Goal: Task Accomplishment & Management: Manage account settings

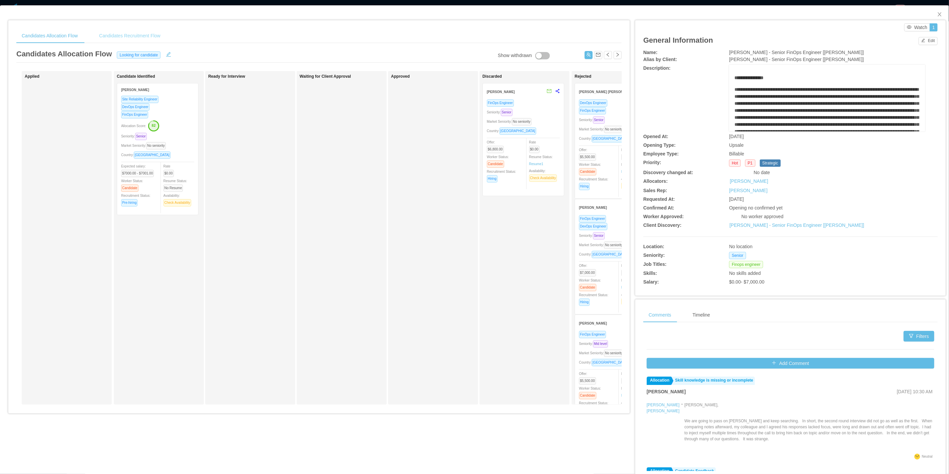
click at [149, 38] on div "Candidates Recruitment Flow" at bounding box center [130, 35] width 72 height 15
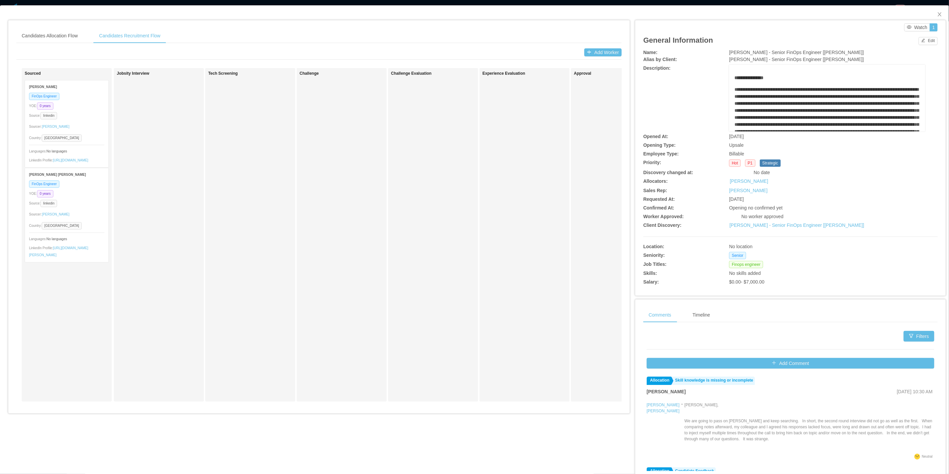
click at [82, 124] on div "Sourcer: Guido Fernandez" at bounding box center [66, 126] width 75 height 11
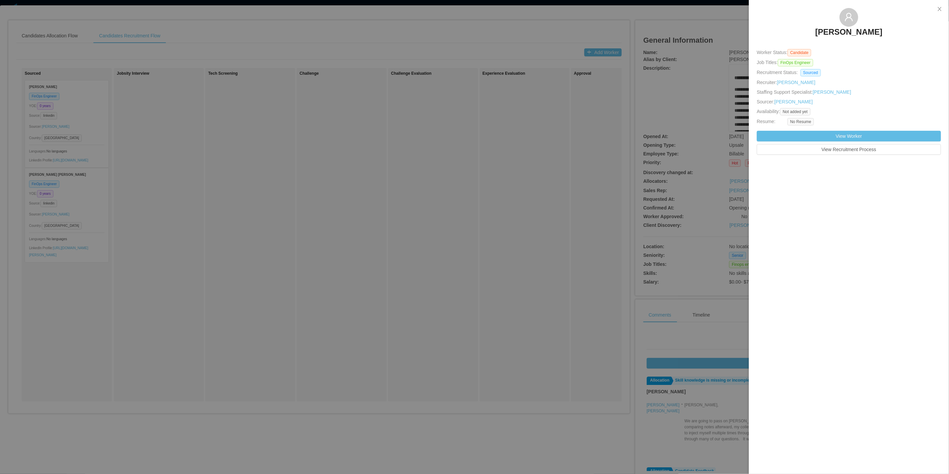
click at [844, 31] on h3 "Renato Silva" at bounding box center [848, 32] width 67 height 11
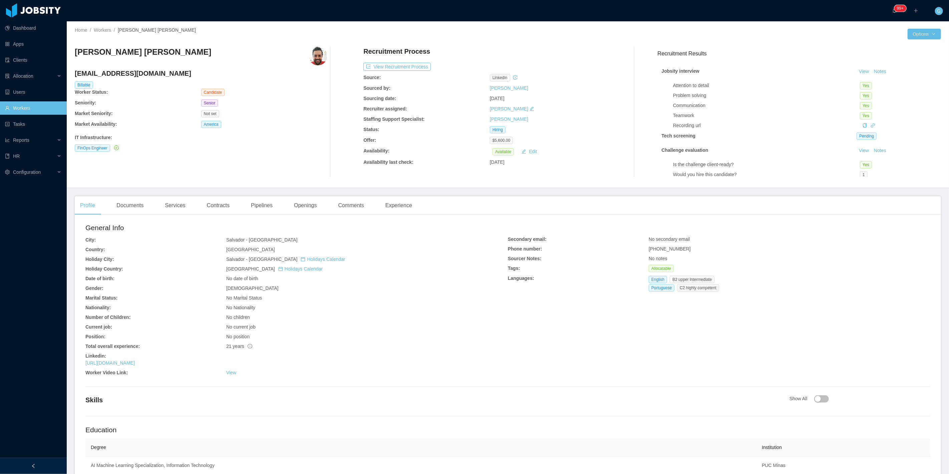
click at [392, 59] on div "Recruitment Process View Recruitment Process Source: linkedin Sourced by: Marti…" at bounding box center [489, 112] width 253 height 130
click at [396, 62] on div "Recruitment Process View Recruitment Process Source: linkedin Sourced by: Marti…" at bounding box center [489, 112] width 253 height 130
click at [396, 63] on button "View Recruitment Process" at bounding box center [396, 67] width 67 height 8
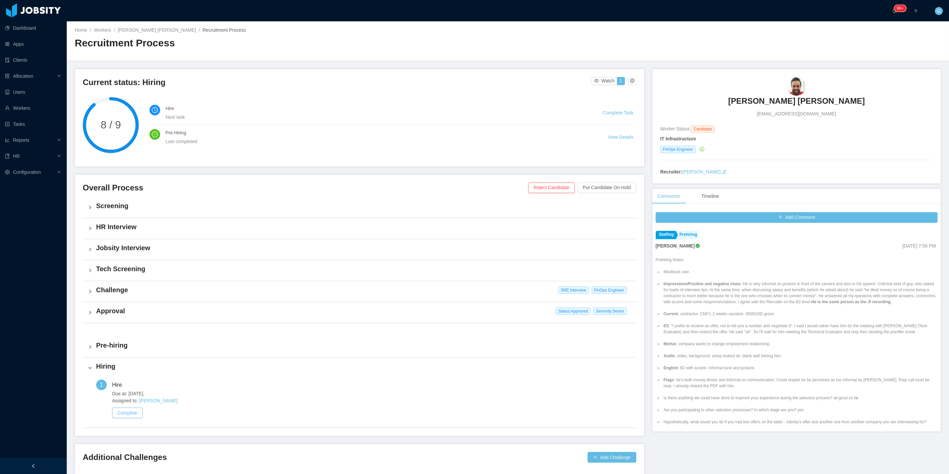
click at [792, 210] on div "Add Comment Staffing Prehiring Ninna Meister Sep 4th, 2025 7:56 PM Prehiring No…" at bounding box center [796, 320] width 289 height 223
click at [795, 217] on button "Add Comment" at bounding box center [796, 217] width 282 height 11
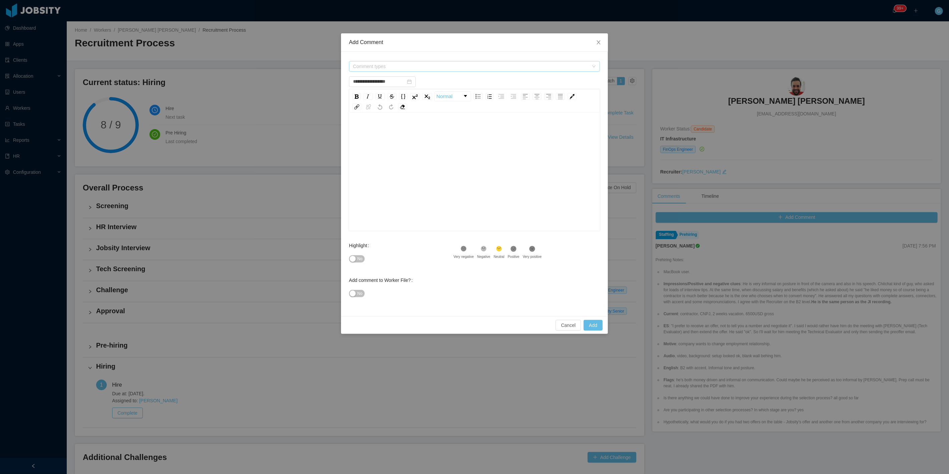
click at [417, 63] on span "Comment types" at bounding box center [470, 66] width 235 height 7
click at [357, 93] on span at bounding box center [354, 91] width 8 height 8
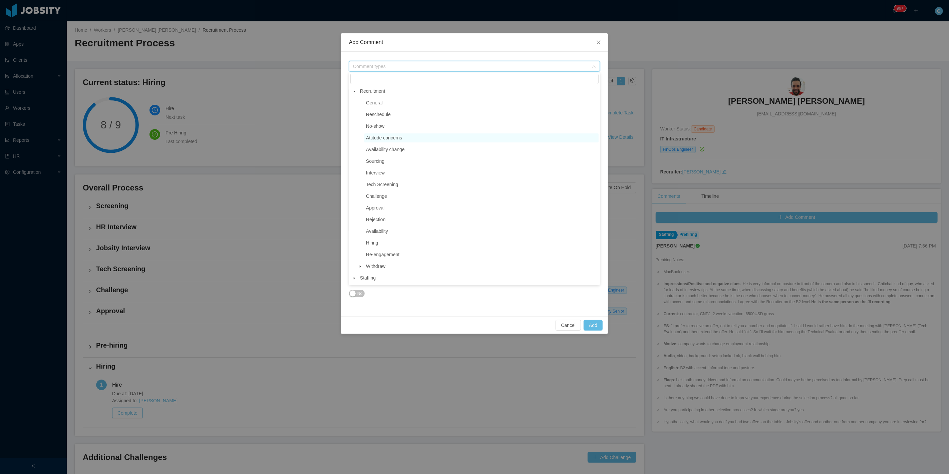
scroll to position [15, 0]
click at [363, 278] on span "Staffing" at bounding box center [368, 277] width 16 height 5
click at [392, 102] on span "General" at bounding box center [481, 102] width 234 height 9
type input "**********"
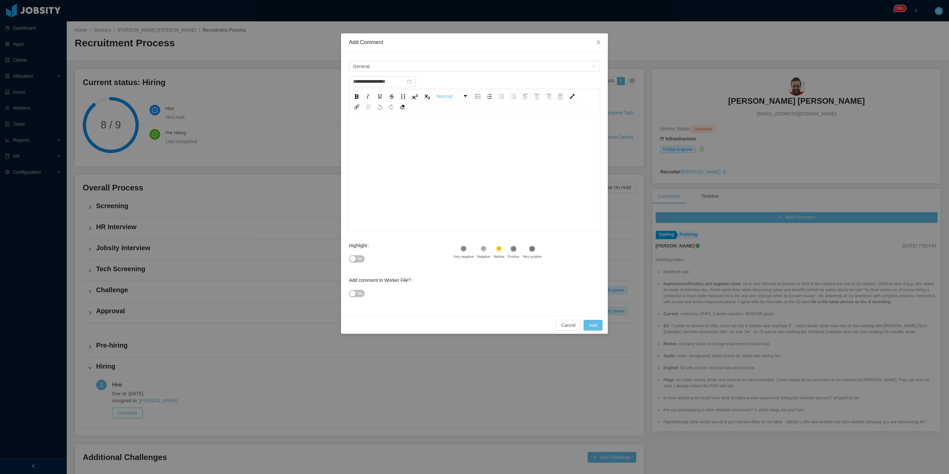
click at [444, 144] on div "rdw-editor" at bounding box center [474, 167] width 240 height 117
drag, startPoint x: 410, startPoint y: 147, endPoint x: 406, endPoint y: 142, distance: 6.6
click at [406, 143] on div "rdw-editor" at bounding box center [474, 182] width 240 height 117
click at [397, 137] on div "**********" at bounding box center [474, 130] width 240 height 13
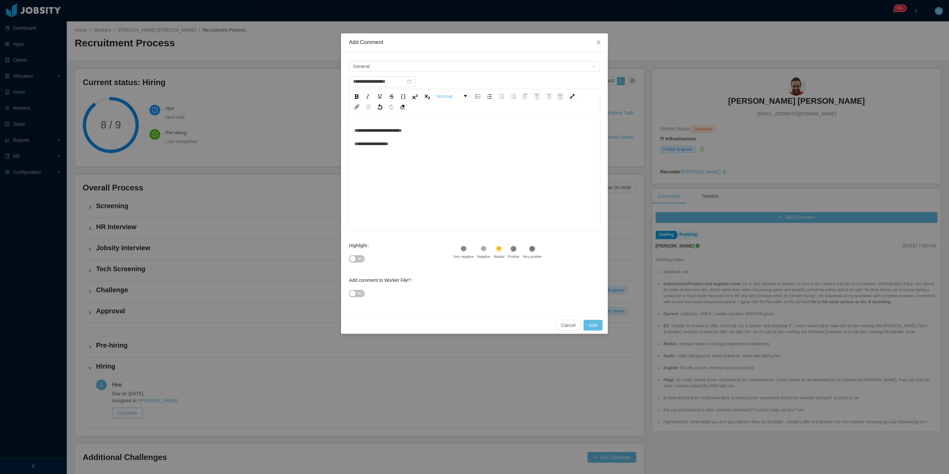
click at [386, 150] on div "**********" at bounding box center [474, 137] width 240 height 27
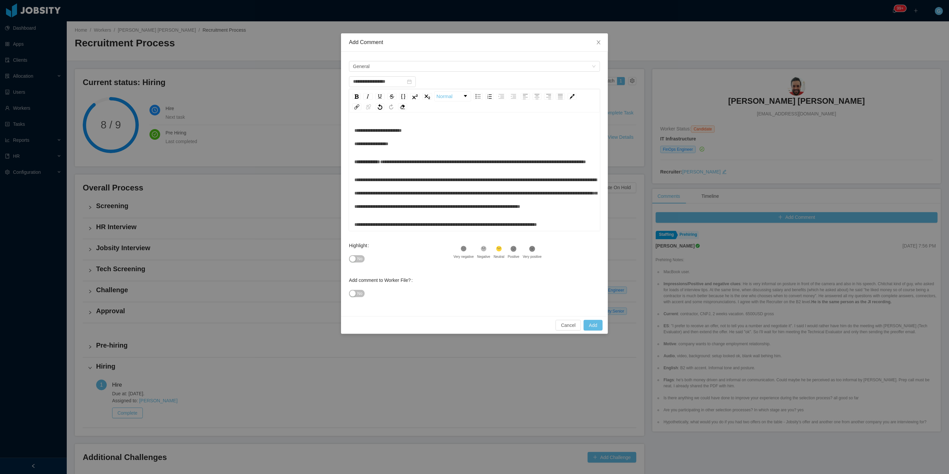
click at [373, 150] on div "**********" at bounding box center [474, 137] width 240 height 27
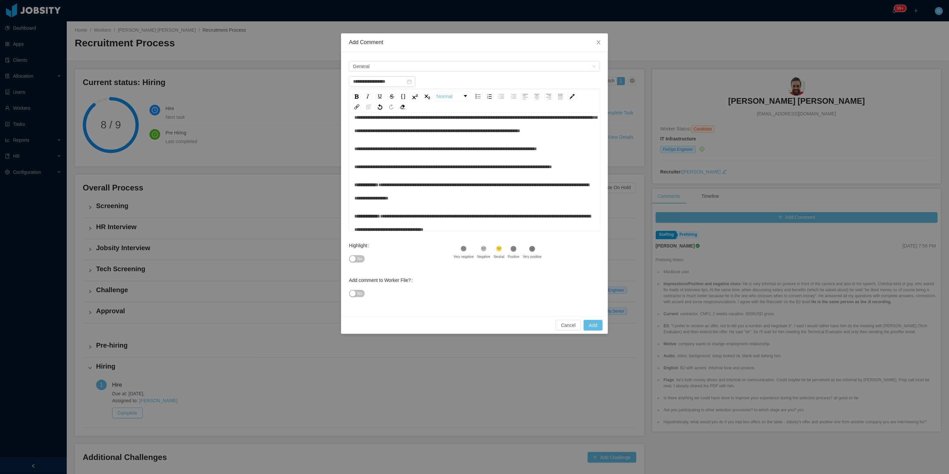
scroll to position [111, 0]
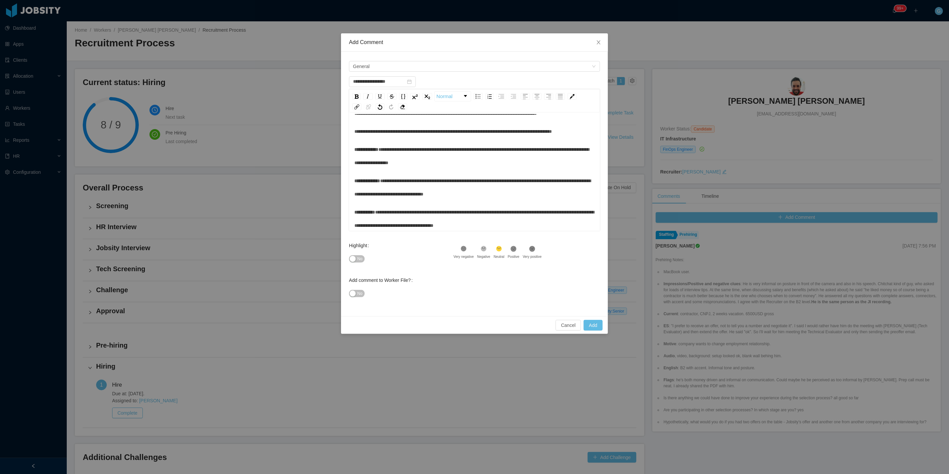
click at [357, 254] on div "No" at bounding box center [401, 258] width 104 height 13
click at [482, 249] on icon at bounding box center [484, 249] width 6 height 6
click at [364, 294] on button "No" at bounding box center [357, 293] width 16 height 7
click at [362, 263] on div "No" at bounding box center [401, 258] width 104 height 13
click at [361, 258] on span "No" at bounding box center [359, 259] width 5 height 7
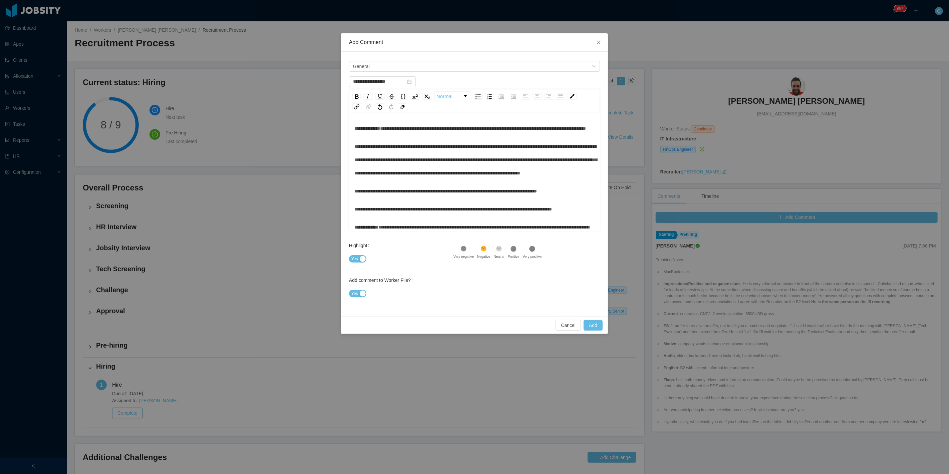
scroll to position [0, 0]
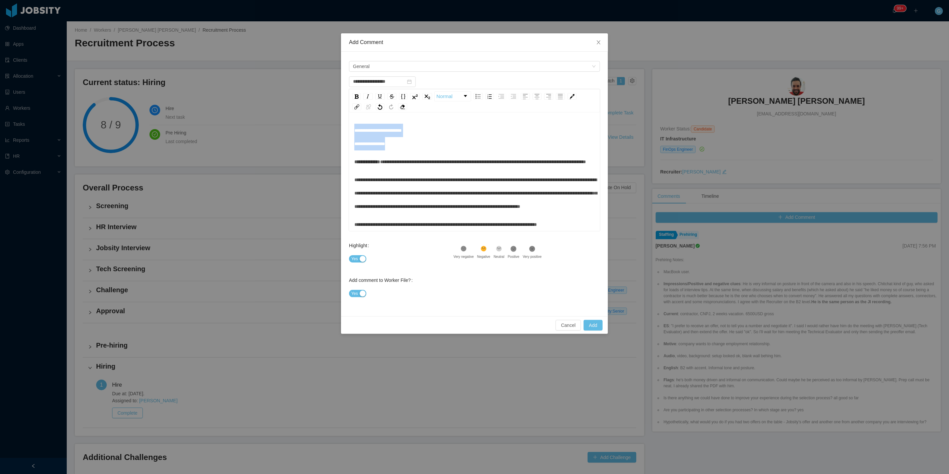
drag, startPoint x: 408, startPoint y: 145, endPoint x: 323, endPoint y: 129, distance: 86.8
click at [323, 129] on div "**********" at bounding box center [474, 237] width 949 height 474
type input "**********"
click at [594, 328] on button "Add" at bounding box center [592, 325] width 19 height 11
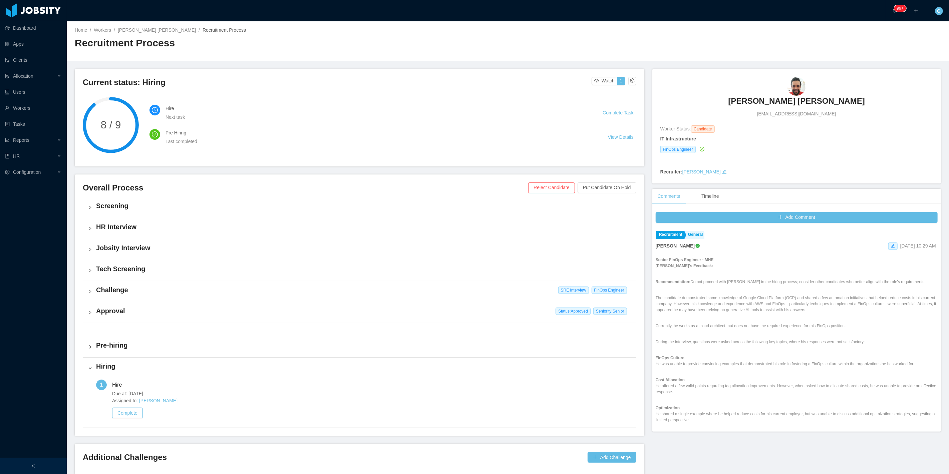
click at [119, 318] on div "Approval Status: Approved Seniority: Senior" at bounding box center [359, 312] width 553 height 21
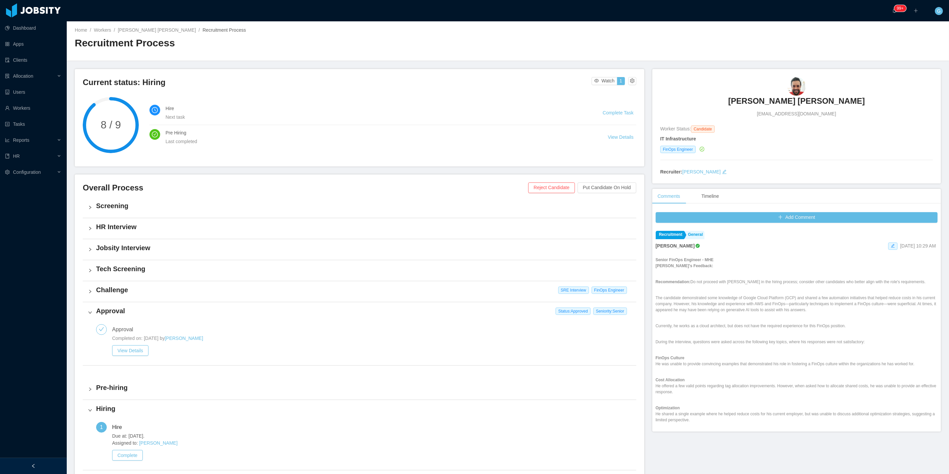
click at [115, 299] on div "Challenge SRE Interview FinOps Engineer" at bounding box center [359, 291] width 553 height 21
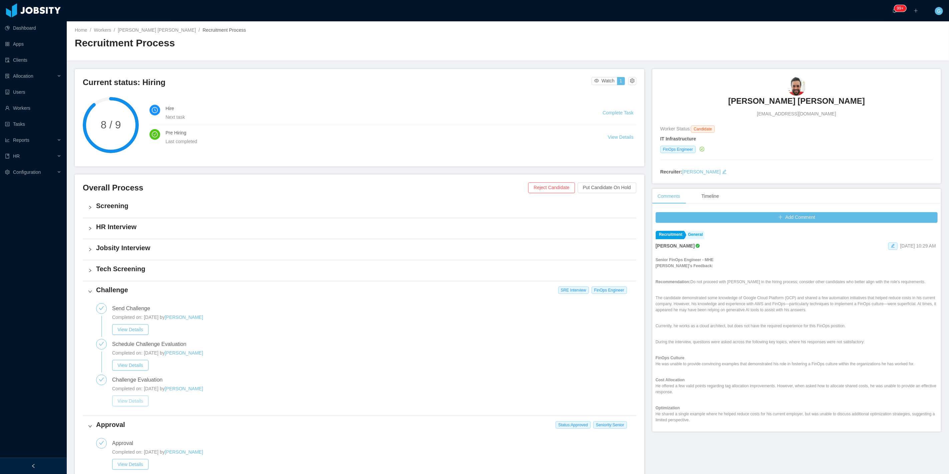
click at [133, 400] on button "View Details" at bounding box center [130, 401] width 36 height 11
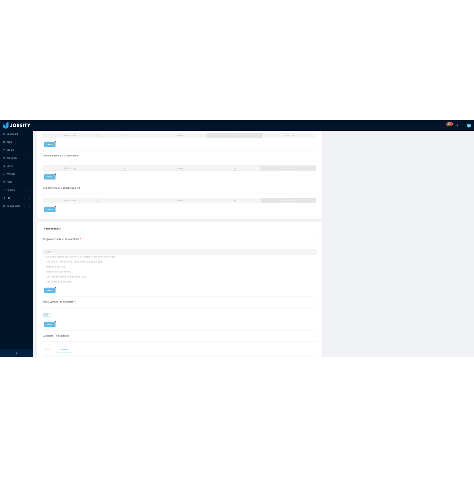
scroll to position [1297, 0]
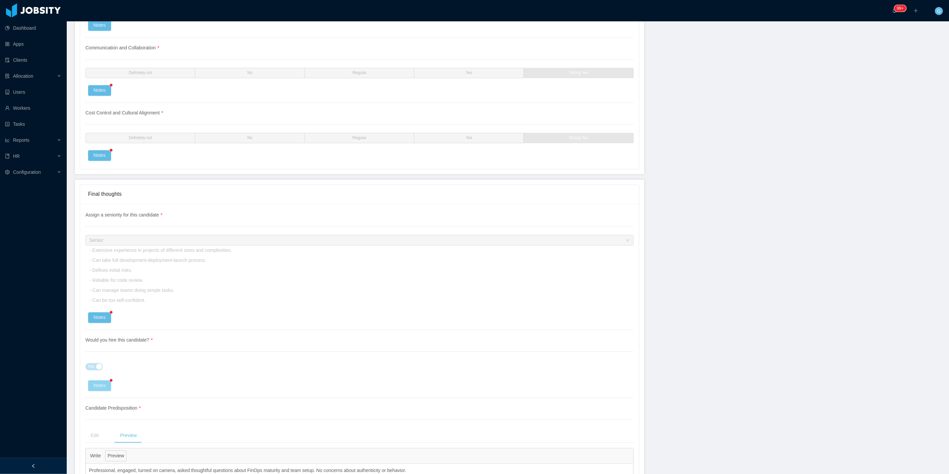
click at [101, 391] on button "Notes" at bounding box center [99, 385] width 23 height 11
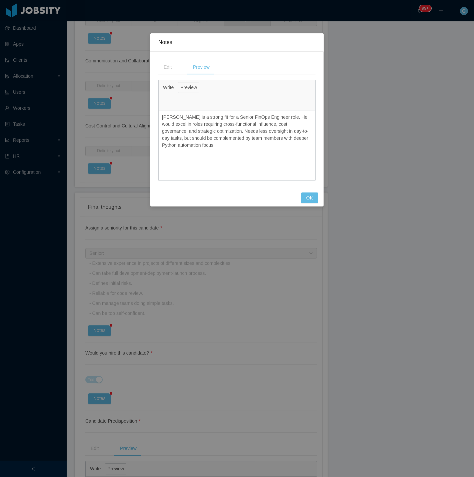
click at [432, 282] on div "**********" at bounding box center [237, 238] width 474 height 477
drag, startPoint x: 321, startPoint y: 195, endPoint x: 315, endPoint y: 201, distance: 8.0
click at [320, 196] on div "Cancel OK" at bounding box center [236, 198] width 173 height 18
click at [314, 201] on button "OK" at bounding box center [309, 197] width 17 height 11
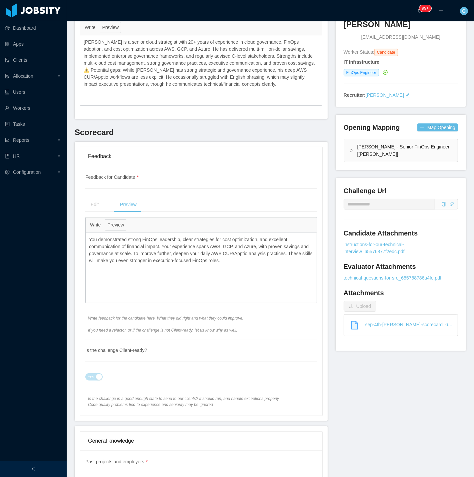
scroll to position [0, 0]
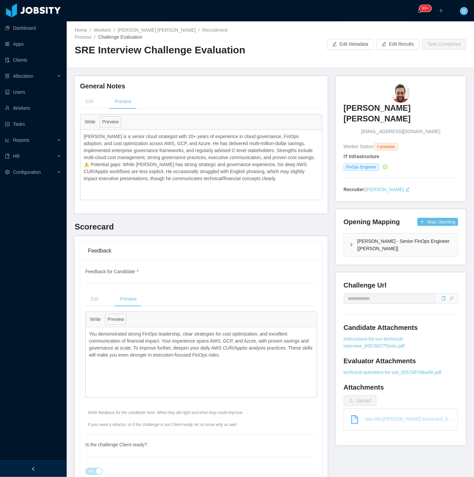
click at [394, 412] on link "sep-4th-renato-santos-scorecard_68b9b7ea56b78.pdf" at bounding box center [404, 419] width 108 height 15
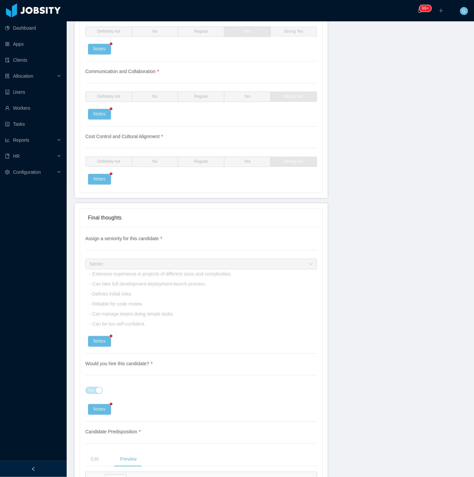
scroll to position [1334, 0]
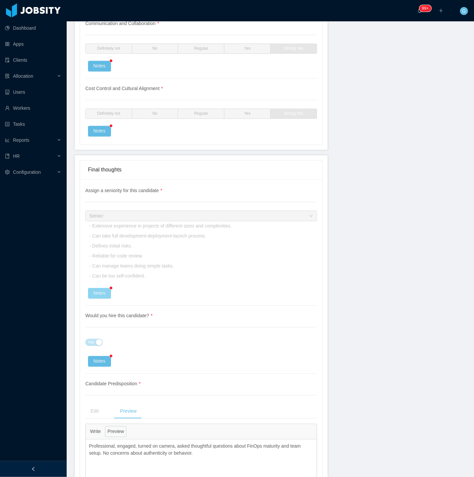
click at [95, 294] on button "Notes" at bounding box center [99, 293] width 23 height 11
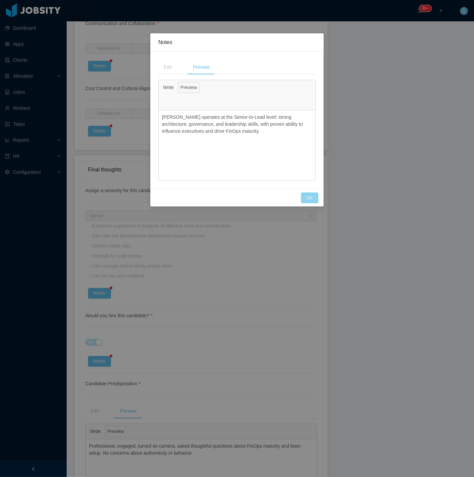
click at [307, 203] on button "OK" at bounding box center [309, 197] width 17 height 11
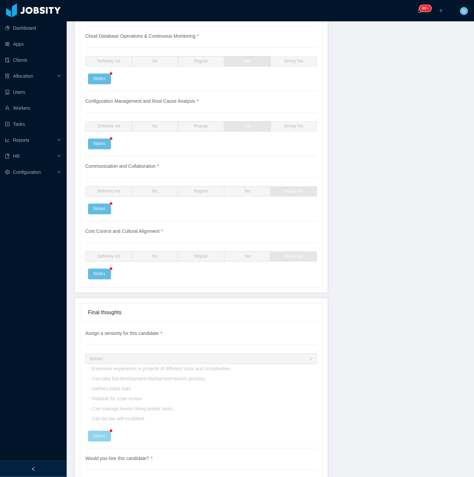
scroll to position [1195, 0]
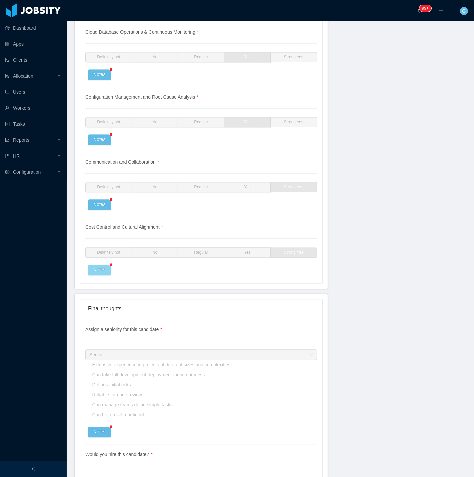
click at [98, 275] on button "Notes" at bounding box center [99, 270] width 23 height 11
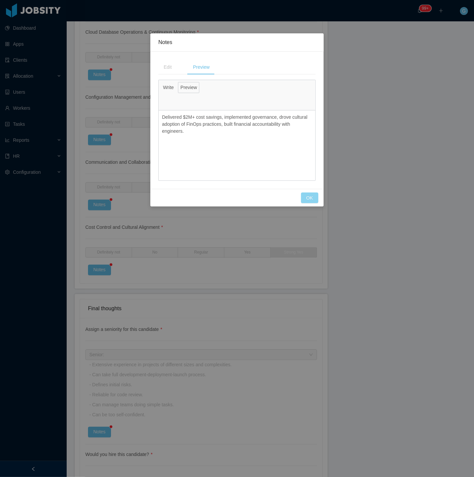
click at [305, 194] on button "OK" at bounding box center [309, 197] width 17 height 11
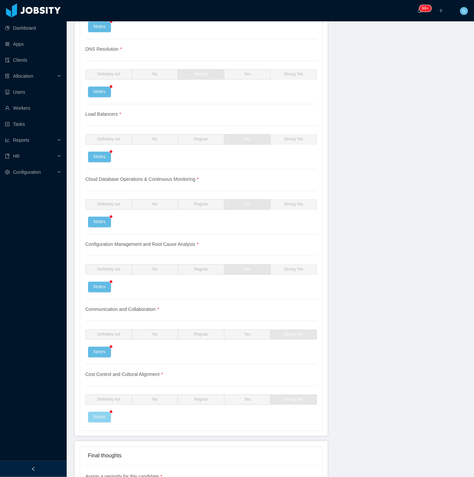
scroll to position [1047, 0]
click at [96, 353] on button "Notes" at bounding box center [99, 353] width 23 height 11
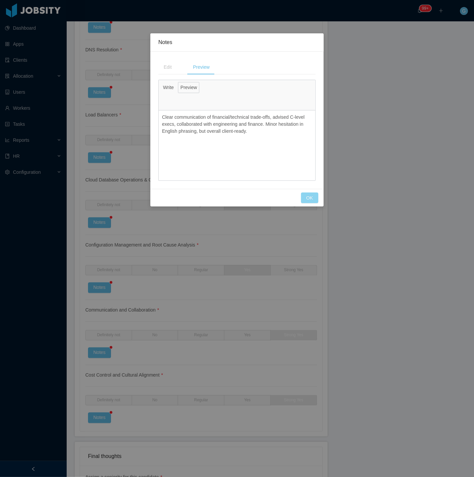
click at [306, 195] on button "OK" at bounding box center [309, 197] width 17 height 11
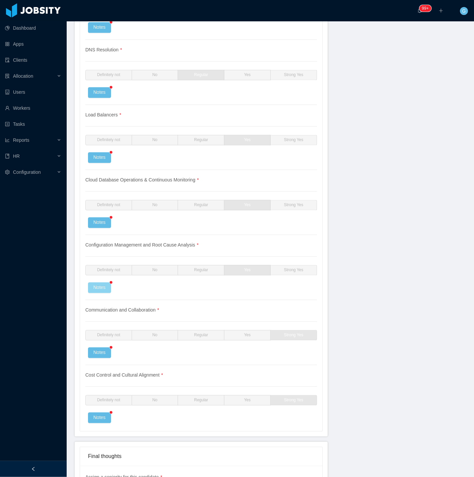
click at [98, 289] on button "Notes" at bounding box center [99, 288] width 23 height 11
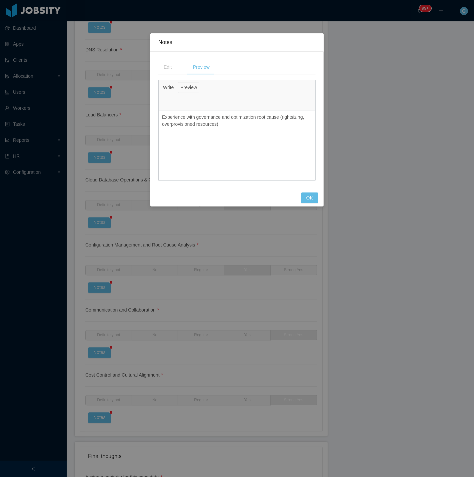
click at [307, 207] on div "**********" at bounding box center [237, 238] width 474 height 477
click at [310, 203] on button "OK" at bounding box center [309, 197] width 17 height 11
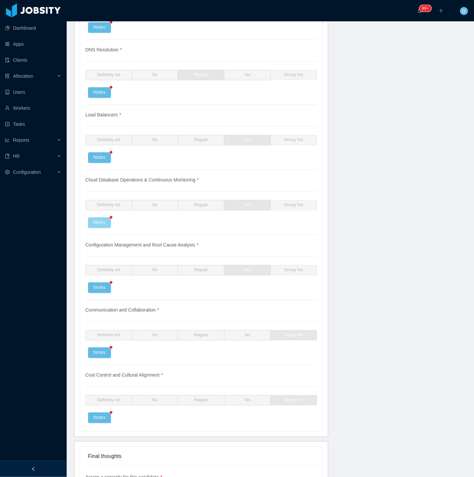
click at [103, 218] on button "Notes" at bounding box center [99, 222] width 23 height 11
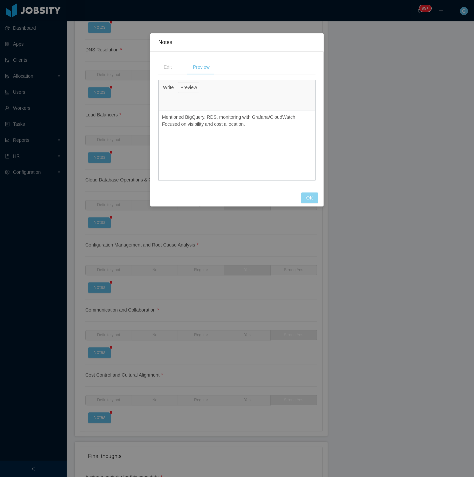
click at [311, 196] on button "OK" at bounding box center [309, 197] width 17 height 11
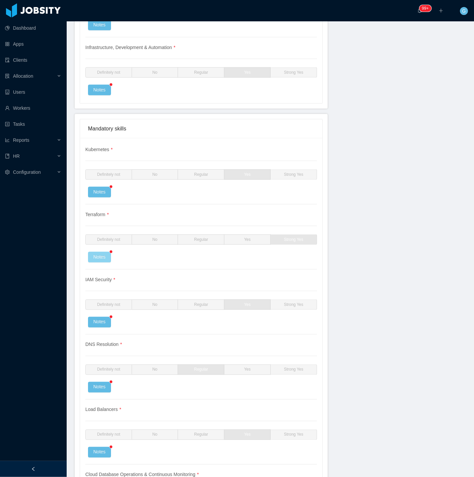
scroll to position [751, 0]
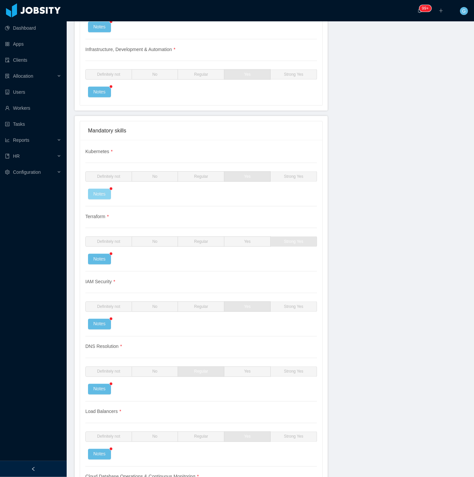
click at [99, 198] on button "Notes" at bounding box center [99, 194] width 23 height 11
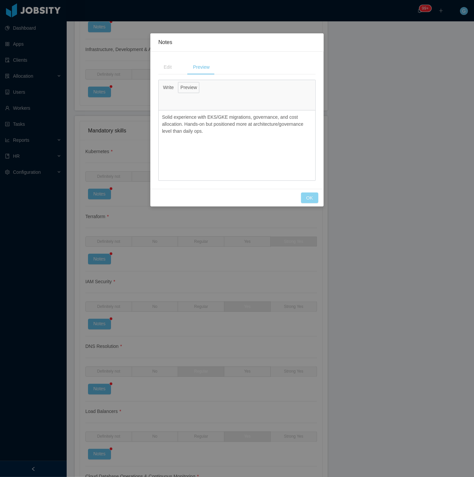
click at [307, 199] on button "OK" at bounding box center [309, 197] width 17 height 11
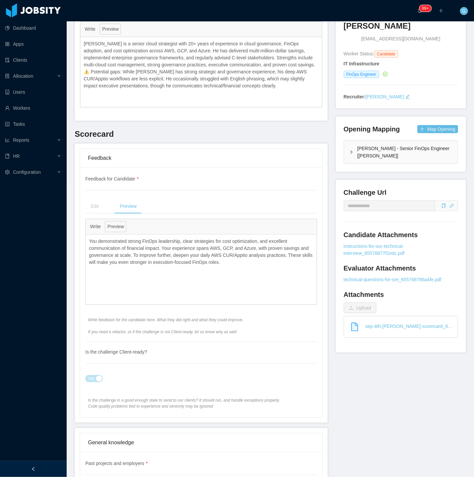
scroll to position [47, 0]
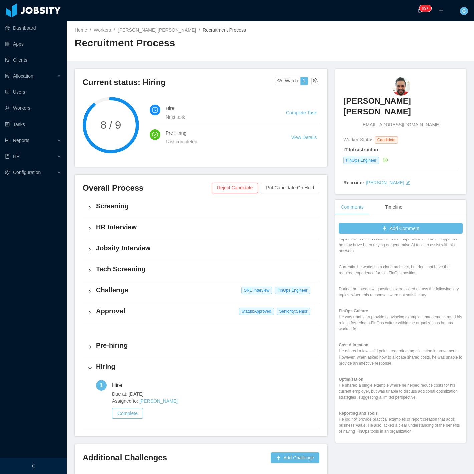
scroll to position [111, 0]
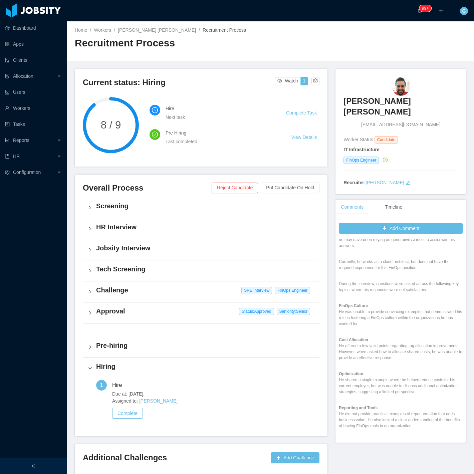
click at [87, 294] on div "Challenge SRE Interview FinOps Engineer" at bounding box center [201, 291] width 236 height 21
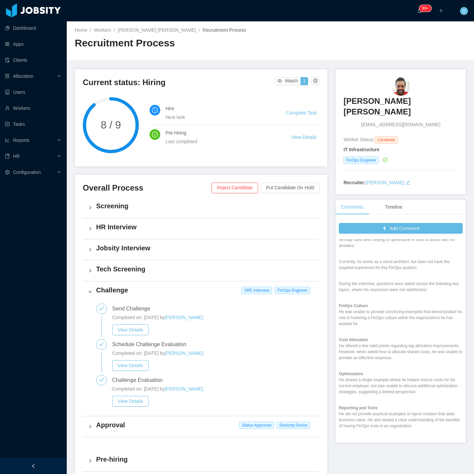
click at [6, 293] on div "Dashboard Apps Clients Allocation Users Workers Tasks Reports HR Configuration" at bounding box center [33, 221] width 67 height 442
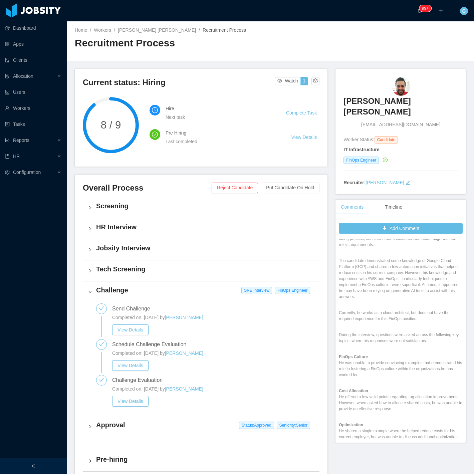
scroll to position [37, 0]
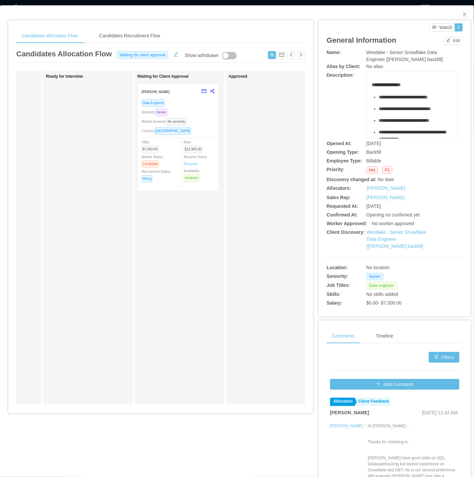
scroll to position [0, 125]
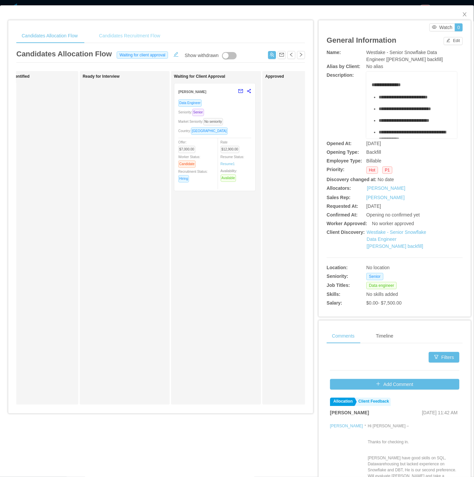
click at [128, 36] on div "Candidates Recruitment Flow" at bounding box center [130, 35] width 72 height 15
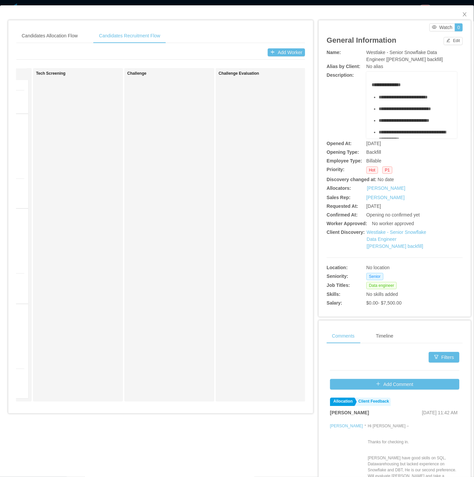
scroll to position [0, 157]
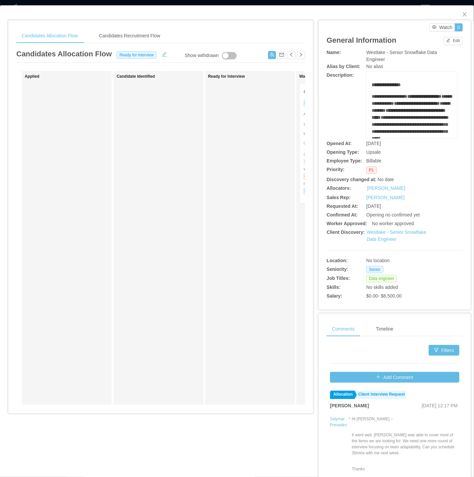
click at [149, 25] on div "Candidates Allocation Flow Candidates Recruitment Flow Candidates Allocation Fl…" at bounding box center [160, 219] width 305 height 398
click at [149, 38] on div "Candidates Recruitment Flow" at bounding box center [130, 35] width 72 height 15
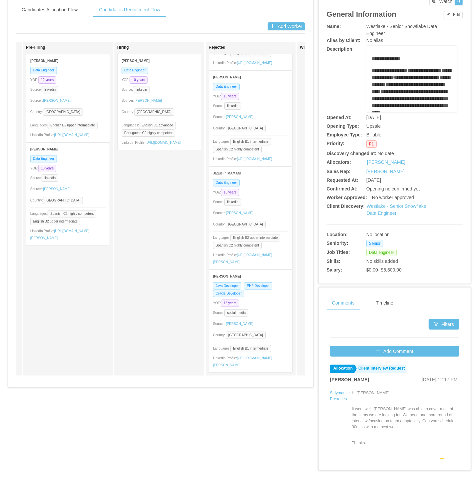
scroll to position [29, 0]
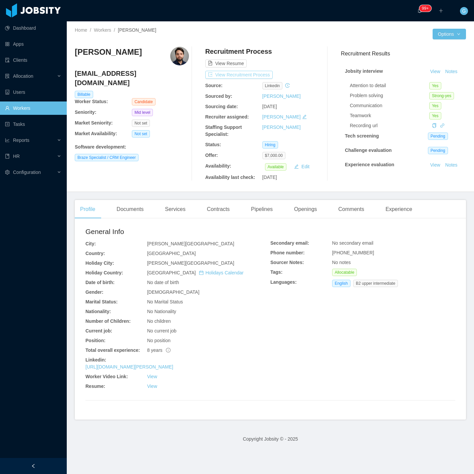
click at [221, 77] on button "View Recruitment Process" at bounding box center [238, 75] width 67 height 8
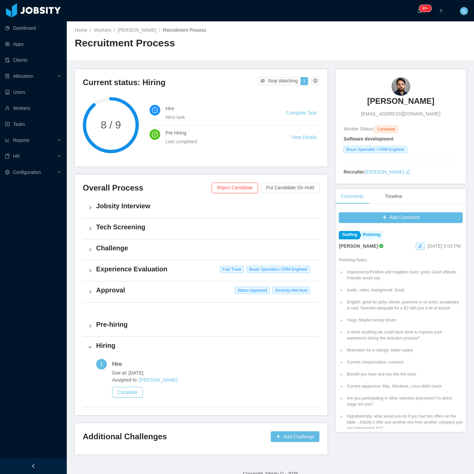
drag, startPoint x: 342, startPoint y: 102, endPoint x: 452, endPoint y: 104, distance: 109.8
click at [452, 104] on div "[PERSON_NAME] [EMAIL_ADDRESS][DOMAIN_NAME]" at bounding box center [400, 97] width 114 height 40
copy h3 "[PERSON_NAME]"
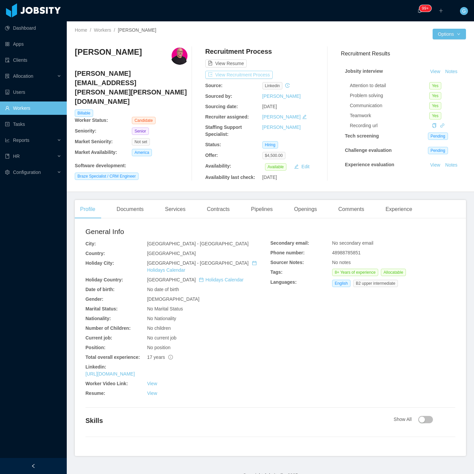
click at [226, 75] on button "View Recruitment Process" at bounding box center [238, 75] width 67 height 8
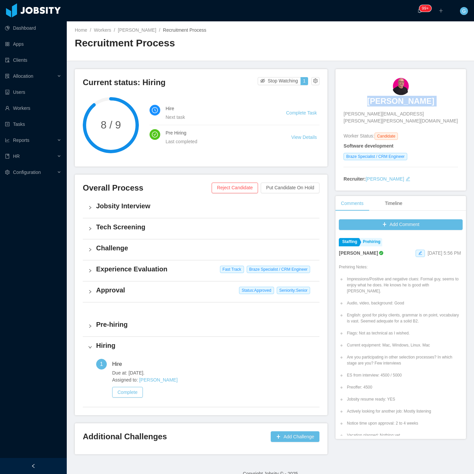
drag, startPoint x: 365, startPoint y: 100, endPoint x: 371, endPoint y: 99, distance: 6.2
click at [371, 99] on div "[PERSON_NAME] [PERSON_NAME][EMAIL_ADDRESS][PERSON_NAME][PERSON_NAME][DOMAIN_NAM…" at bounding box center [400, 100] width 114 height 47
copy h3 "[PERSON_NAME]"
